Goal: Transaction & Acquisition: Purchase product/service

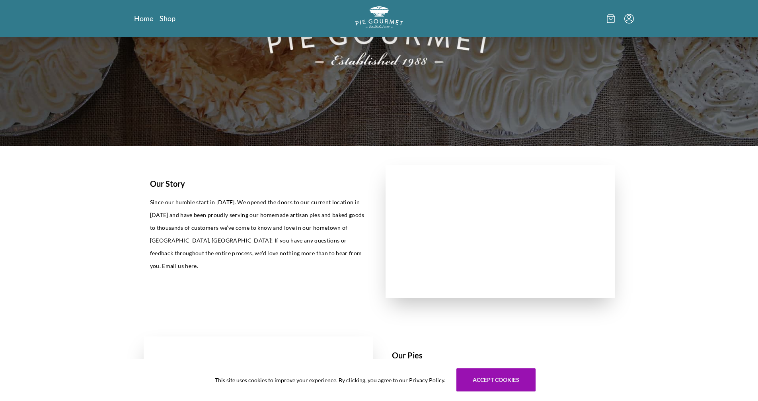
scroll to position [80, 0]
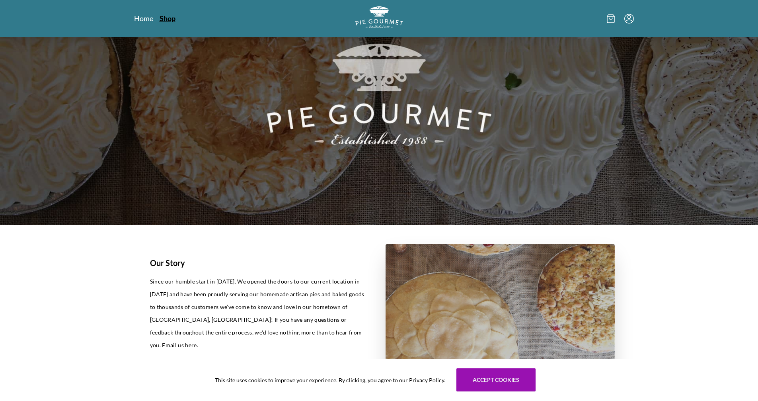
click at [168, 18] on link "Shop" at bounding box center [168, 19] width 16 height 10
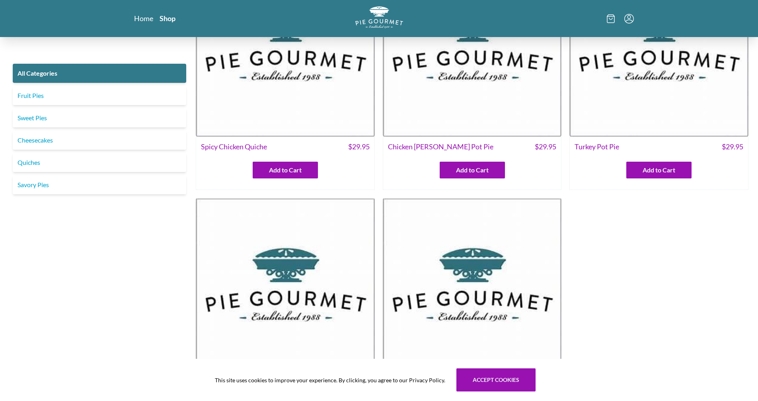
scroll to position [239, 0]
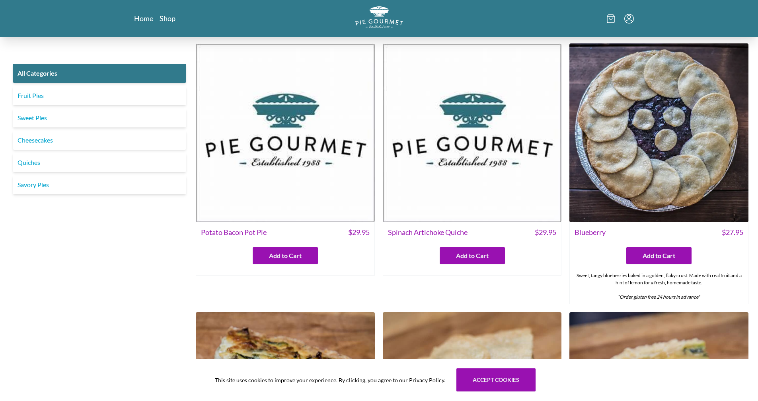
click at [664, 186] on img at bounding box center [659, 132] width 179 height 179
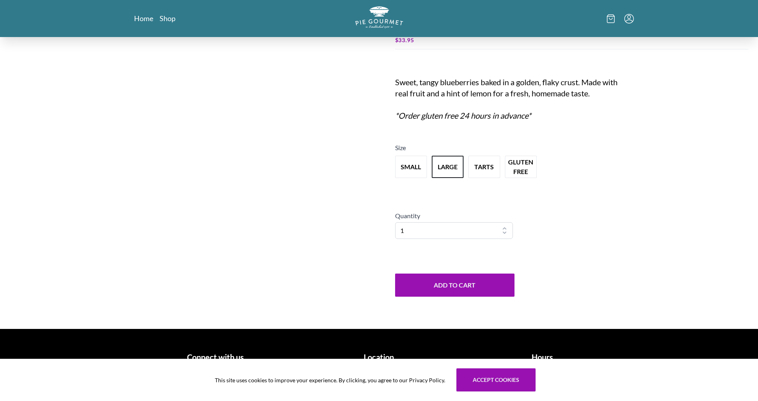
scroll to position [93, 0]
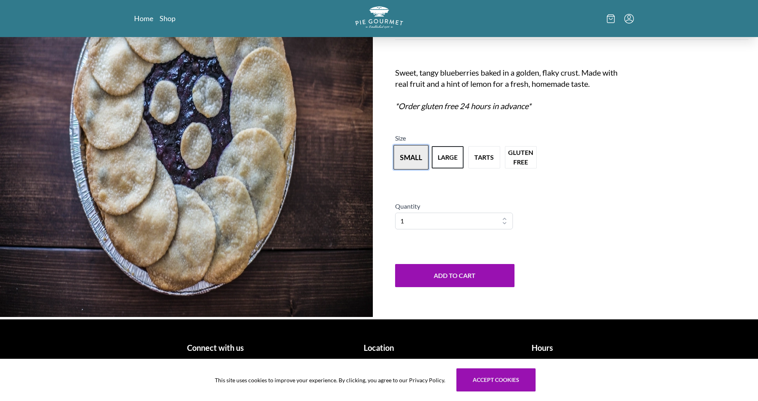
click at [410, 160] on button "small" at bounding box center [411, 157] width 35 height 25
click at [385, 353] on h1 "Location" at bounding box center [379, 348] width 157 height 12
click at [381, 349] on h1 "Location" at bounding box center [379, 348] width 157 height 12
click at [381, 348] on h1 "Location" at bounding box center [379, 348] width 157 height 12
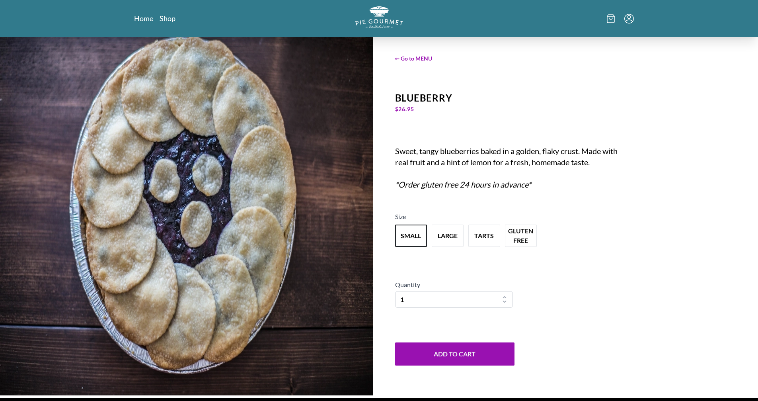
scroll to position [0, 0]
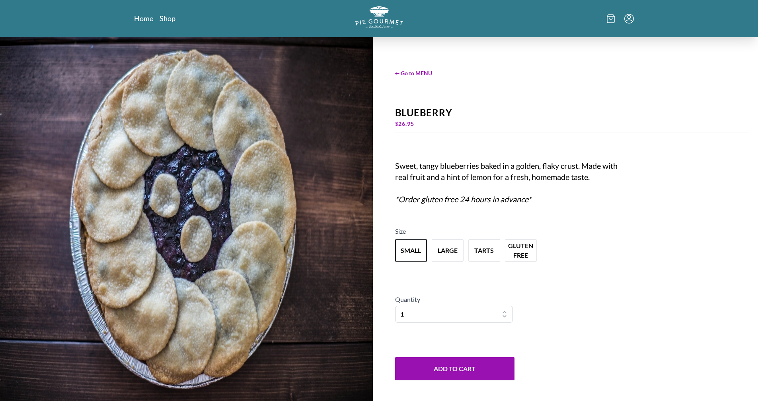
click at [465, 326] on div "← Go to MENU Blueberry $ 26.95 Sweet, tangy blueberries baked in a golden, flak…" at bounding box center [572, 224] width 373 height 375
